Goal: Obtain resource: Download file/media

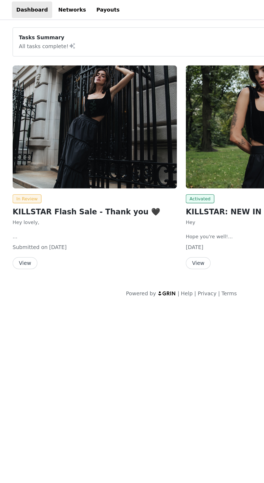
click at [15, 191] on button "View" at bounding box center [18, 191] width 18 height 9
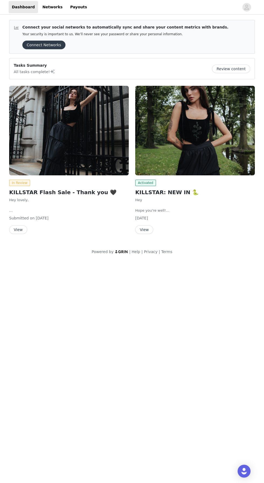
click at [34, 47] on button "Connect Networks" at bounding box center [43, 45] width 43 height 9
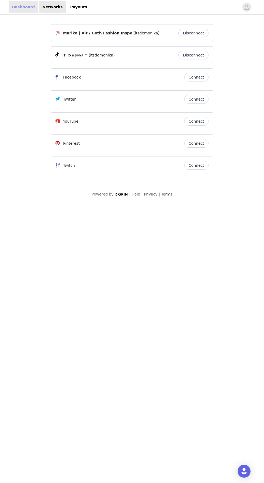
click at [14, 6] on link "Dashboard" at bounding box center [23, 7] width 29 height 12
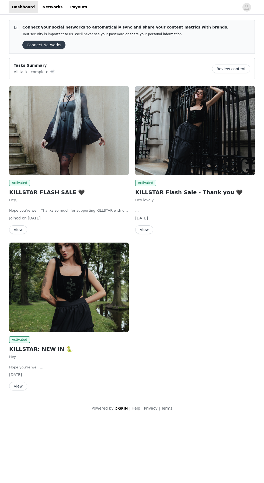
click at [54, 172] on img at bounding box center [68, 131] width 119 height 90
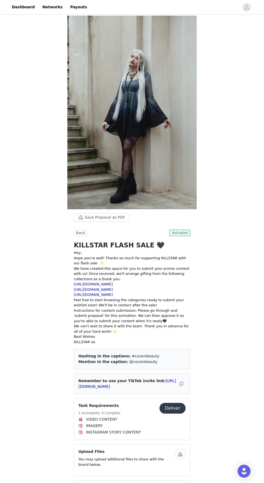
scroll to position [11, 0]
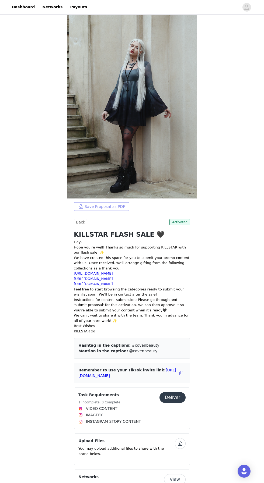
click at [121, 203] on button "Save Proposal as PDF" at bounding box center [101, 206] width 55 height 9
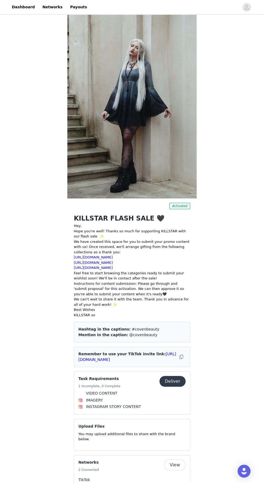
scroll to position [0, 0]
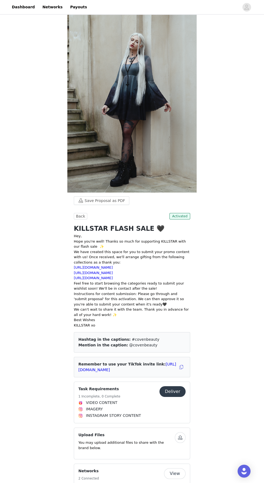
scroll to position [52, 0]
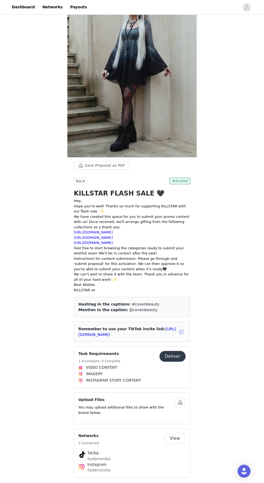
click at [181, 433] on button "View" at bounding box center [175, 438] width 22 height 11
